Goal: Transaction & Acquisition: Purchase product/service

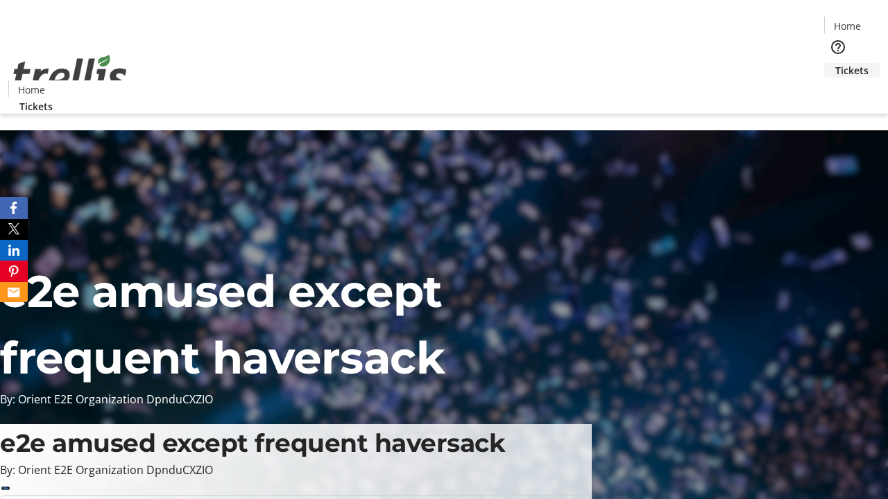
click at [835, 63] on span "Tickets" at bounding box center [851, 70] width 33 height 15
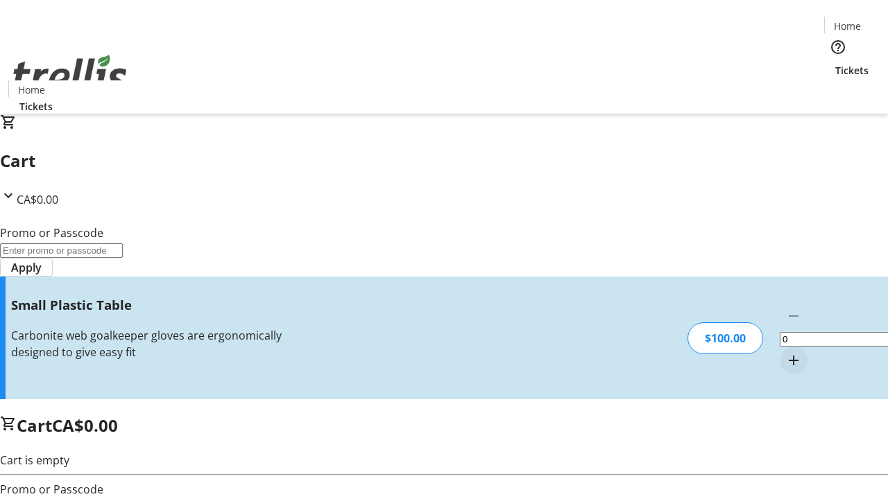
click at [785, 352] on mat-icon "Increment by one" at bounding box center [793, 360] width 17 height 17
type input "1"
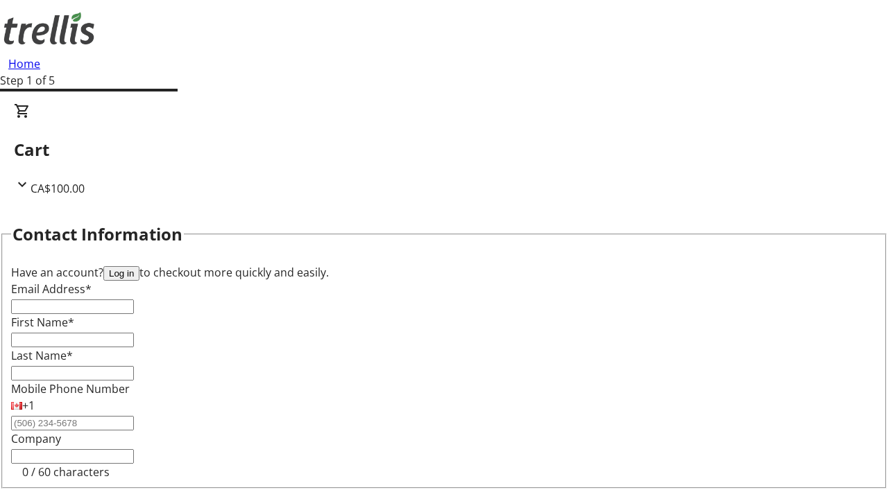
type input "FREE"
type input "[PERSON_NAME][EMAIL_ADDRESS][DOMAIN_NAME]"
type input "[PERSON_NAME]"
